Goal: Check status

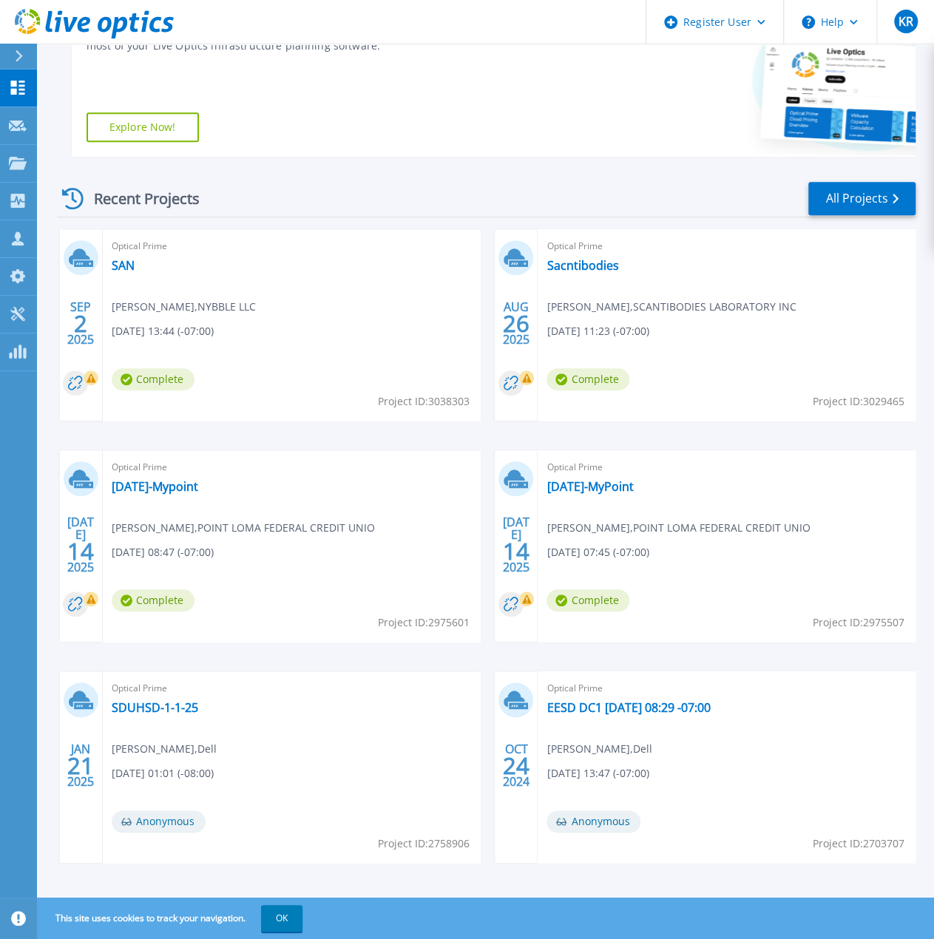
scroll to position [350, 0]
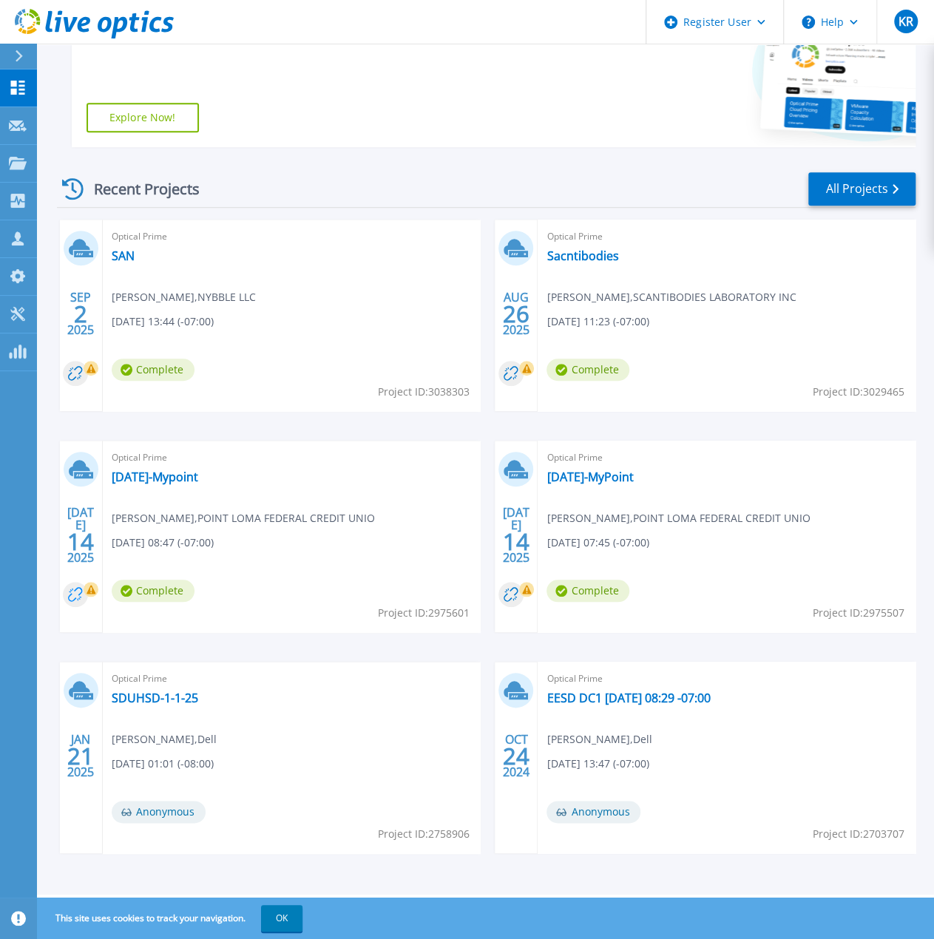
click at [75, 597] on circle at bounding box center [75, 594] width 25 height 25
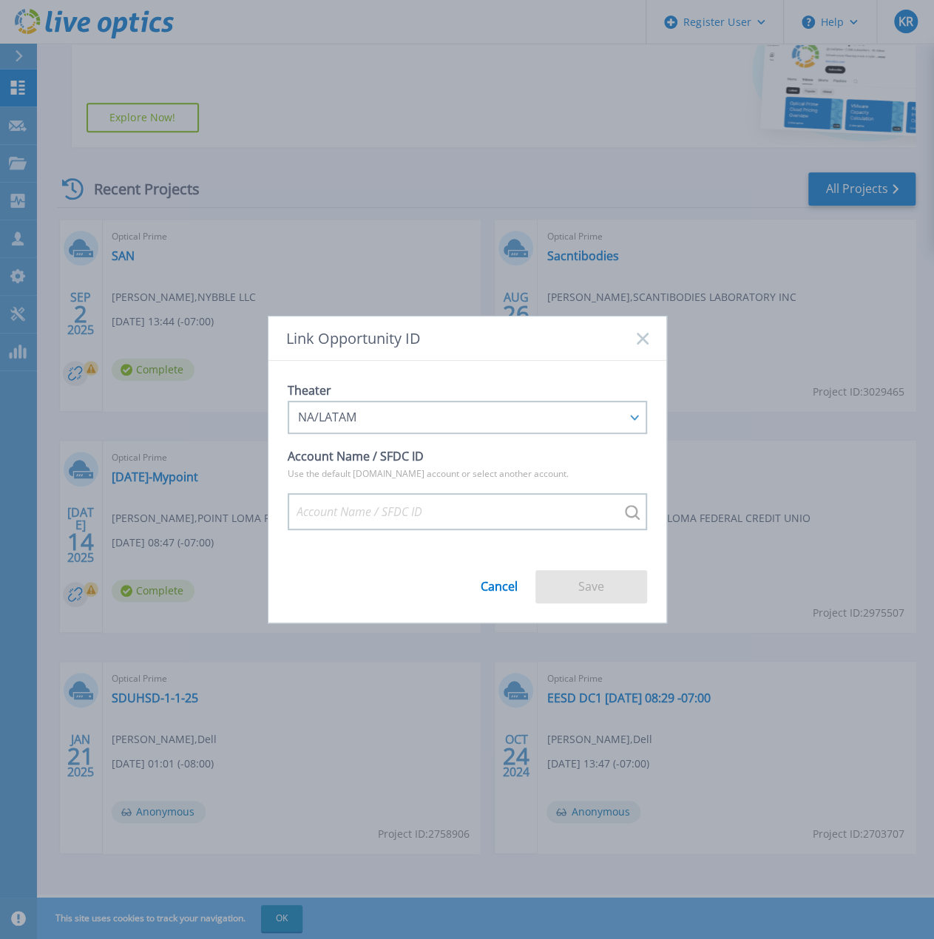
click at [491, 588] on link "Cancel" at bounding box center [499, 581] width 37 height 24
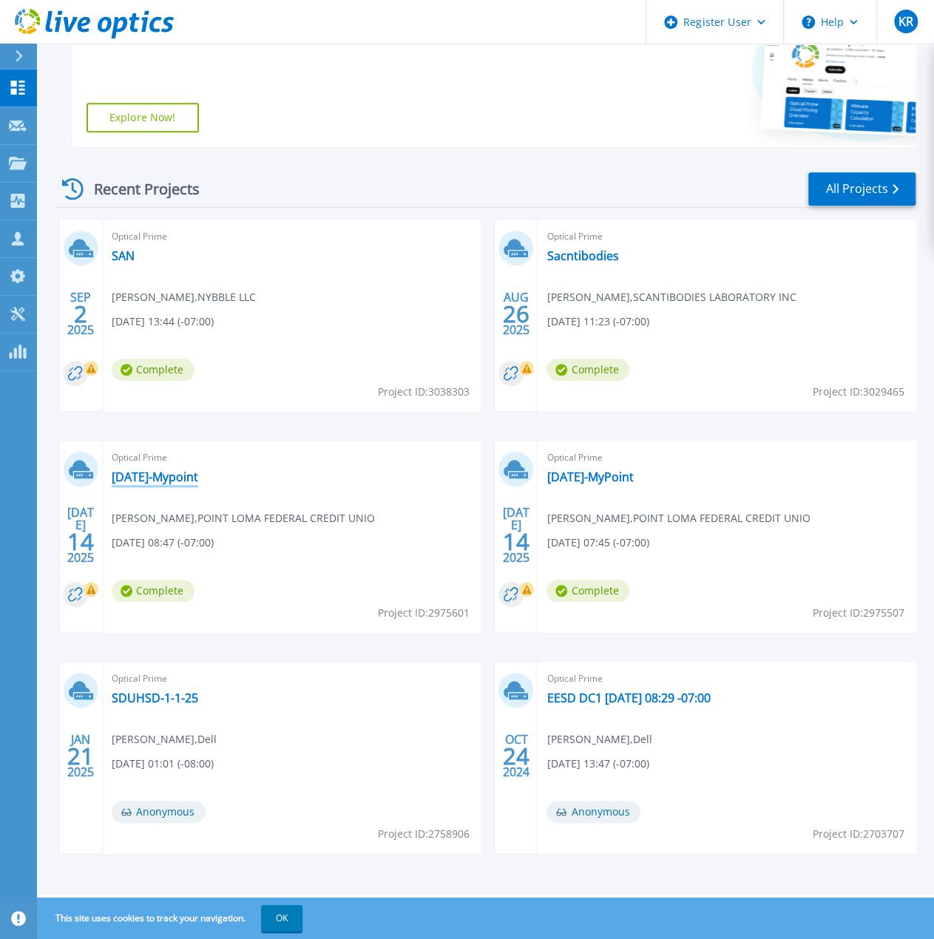
click at [198, 481] on link "[DATE]-Mypoint" at bounding box center [155, 476] width 86 height 15
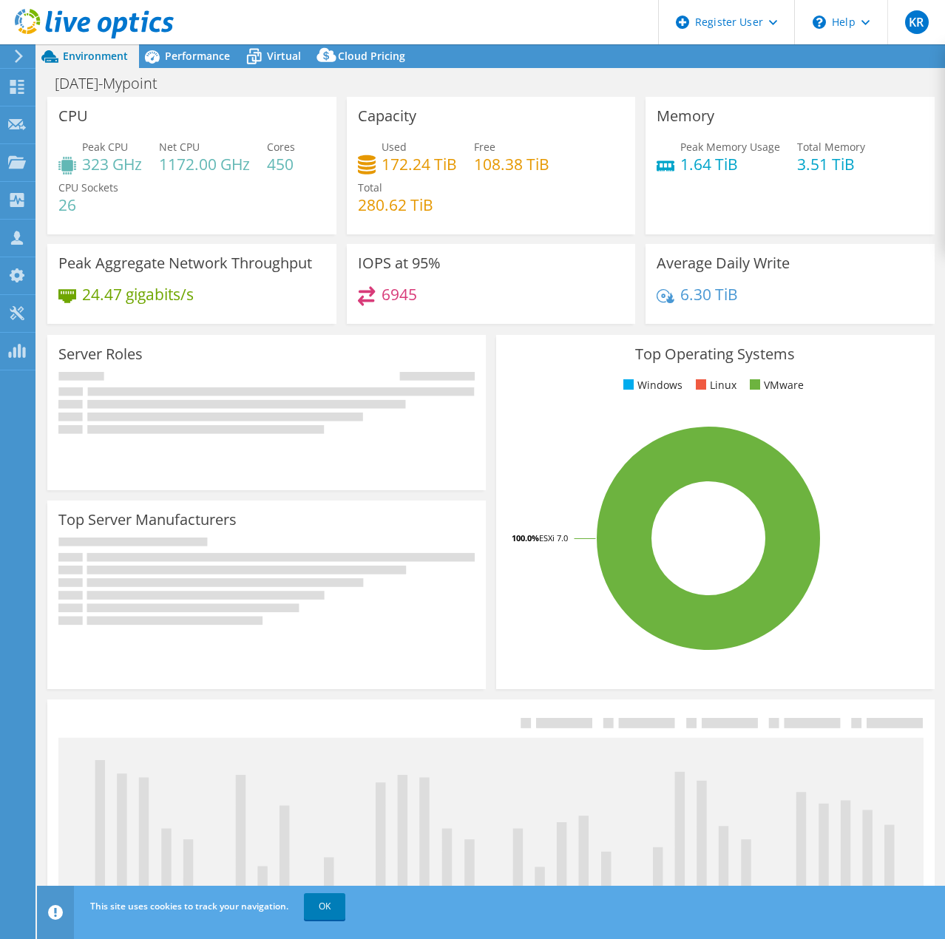
select select "USD"
